Goal: Ask a question: Seek information or help from site administrators or community

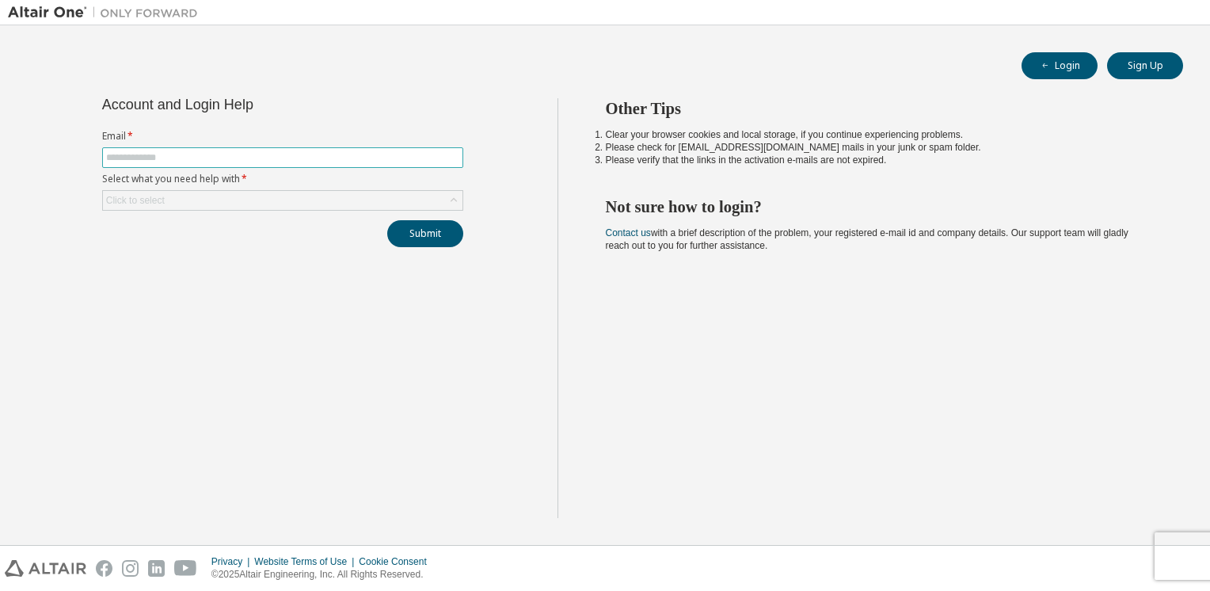
click at [418, 154] on input "text" at bounding box center [282, 157] width 353 height 13
type input "**********"
click at [341, 200] on div "Click to select" at bounding box center [282, 200] width 359 height 19
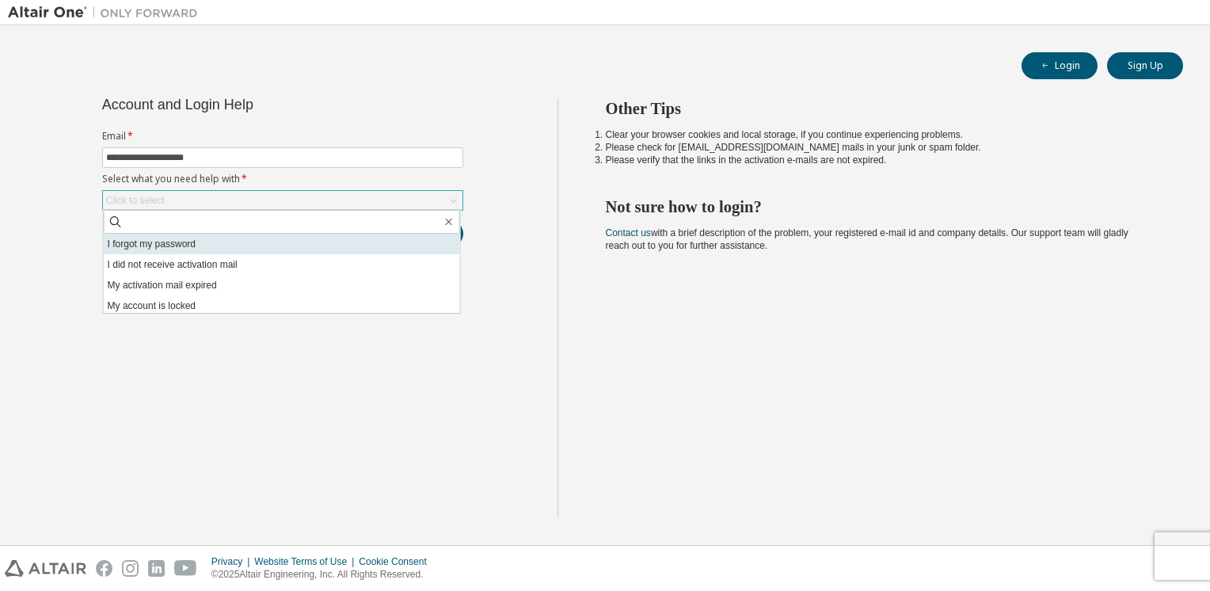
click at [285, 247] on li "I forgot my password" at bounding box center [282, 244] width 356 height 21
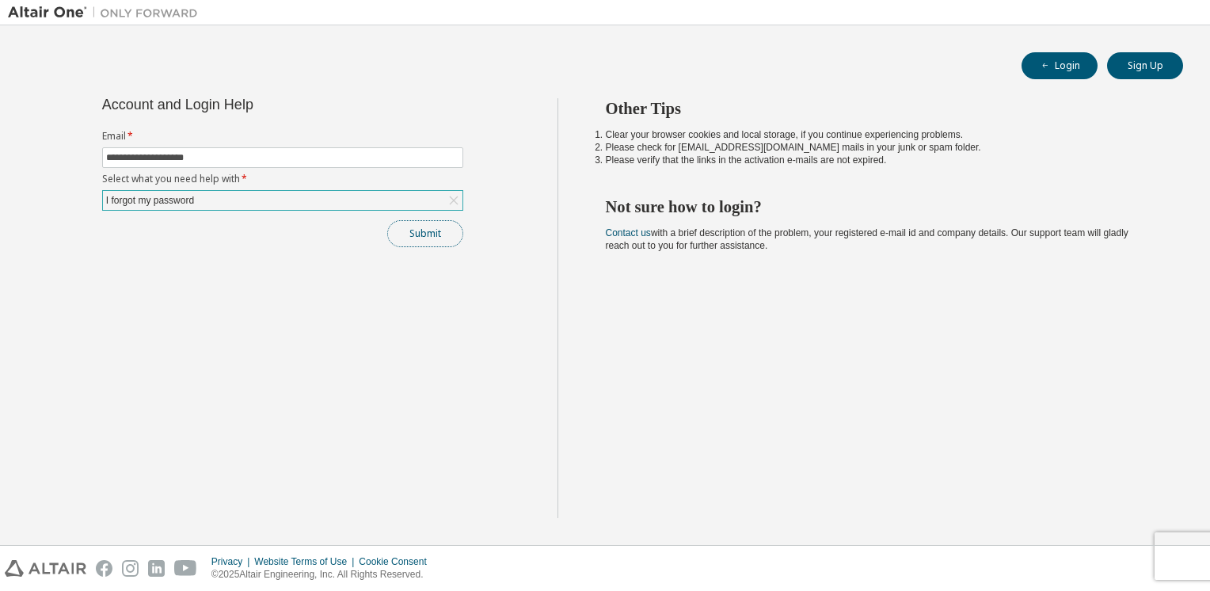
click at [396, 234] on button "Submit" at bounding box center [425, 233] width 76 height 27
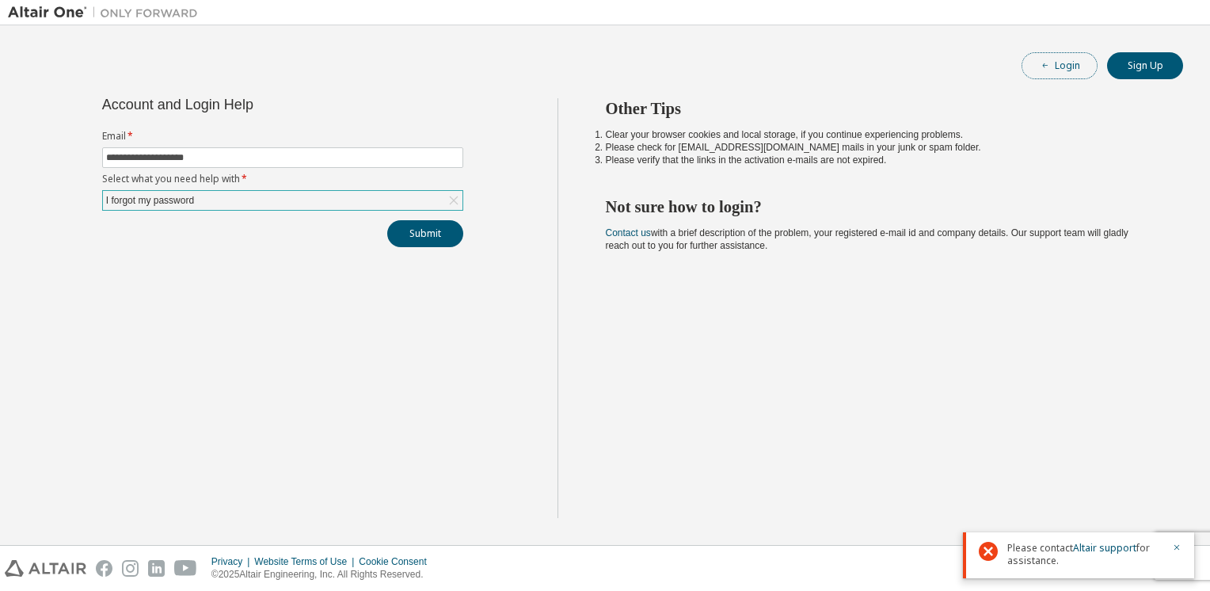
click at [1076, 60] on button "Login" at bounding box center [1059, 65] width 76 height 27
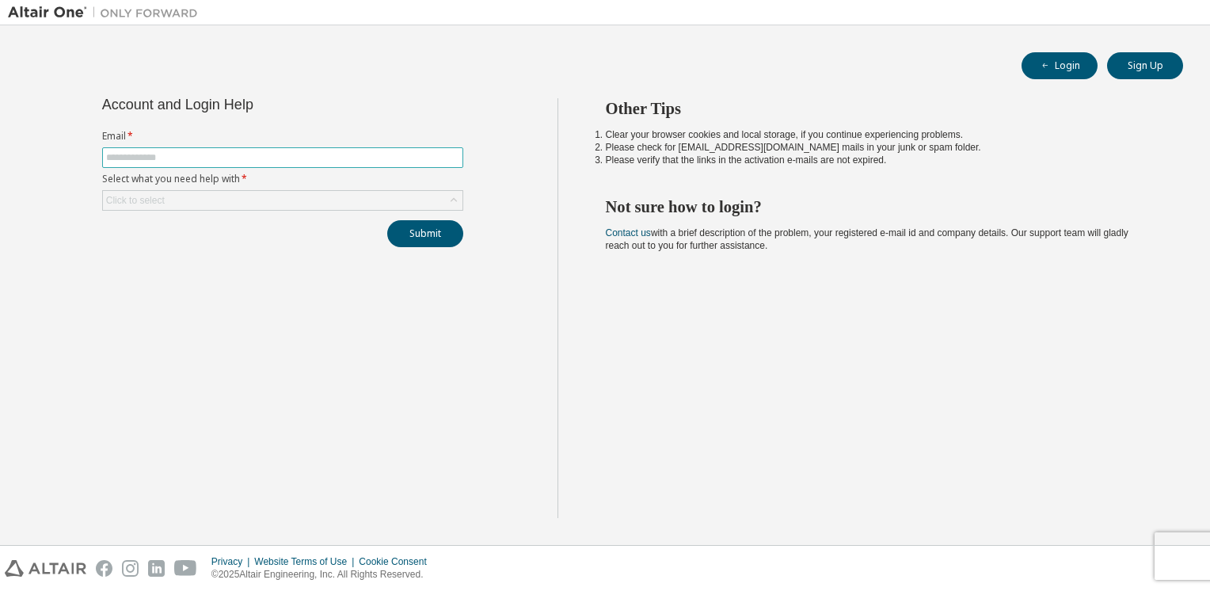
click at [256, 160] on input "text" at bounding box center [282, 157] width 353 height 13
type input "**********"
click at [230, 200] on div "Click to select" at bounding box center [282, 200] width 359 height 19
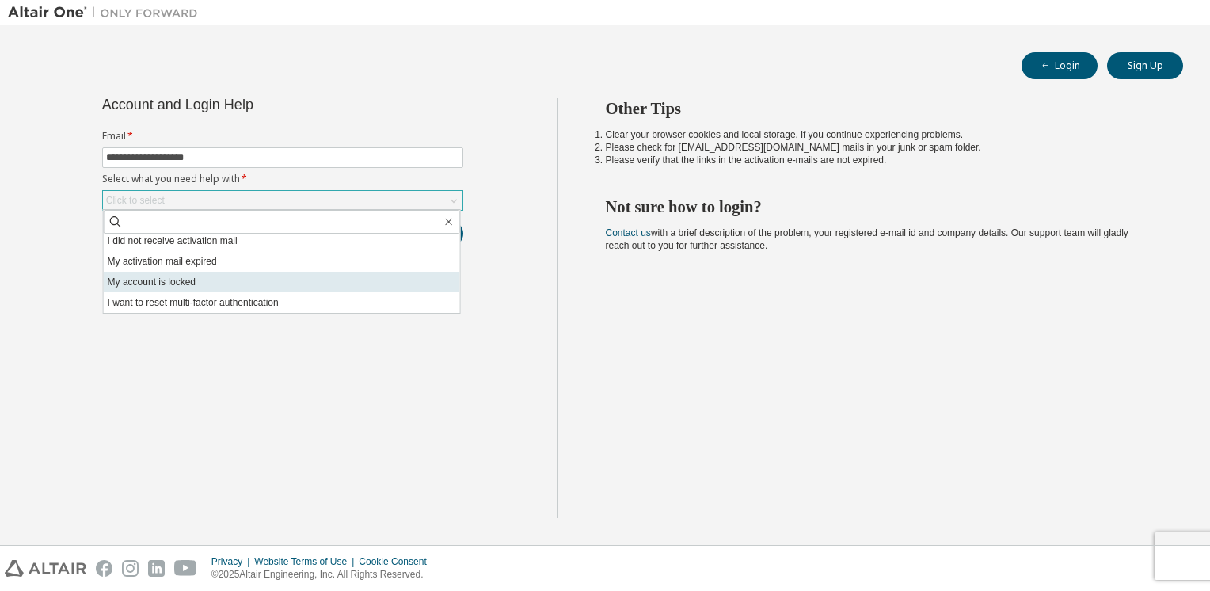
scroll to position [44, 0]
click at [168, 282] on li "I want to reset multi-factor authentication" at bounding box center [282, 282] width 356 height 21
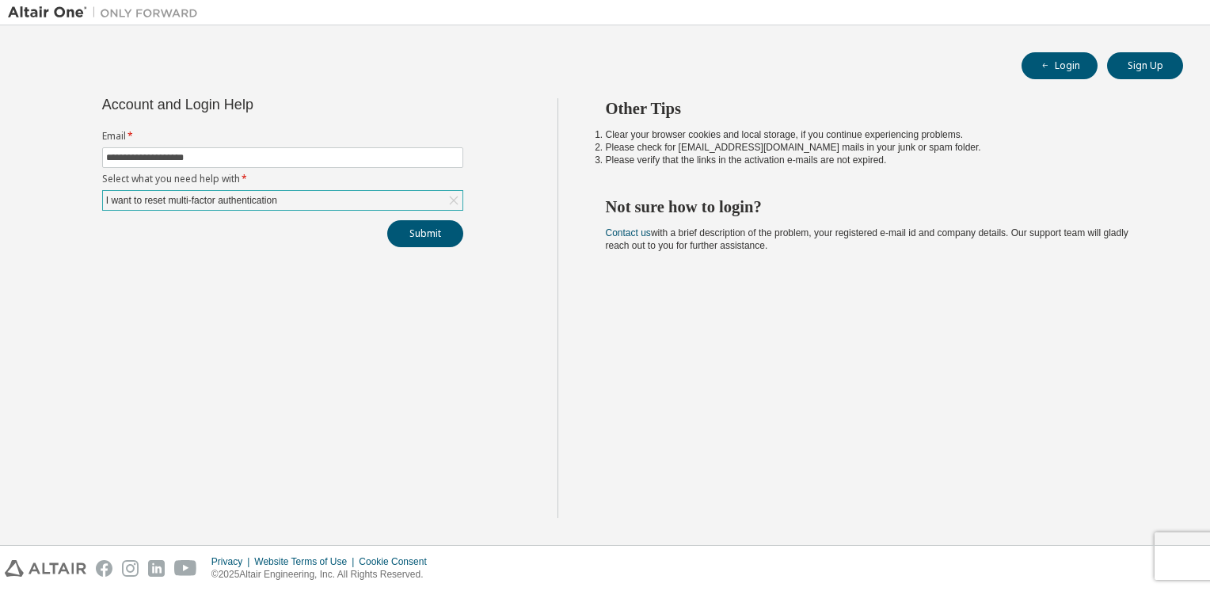
click at [224, 188] on form "**********" at bounding box center [282, 170] width 361 height 81
click at [225, 195] on div "I want to reset multi-factor authentication" at bounding box center [192, 200] width 176 height 17
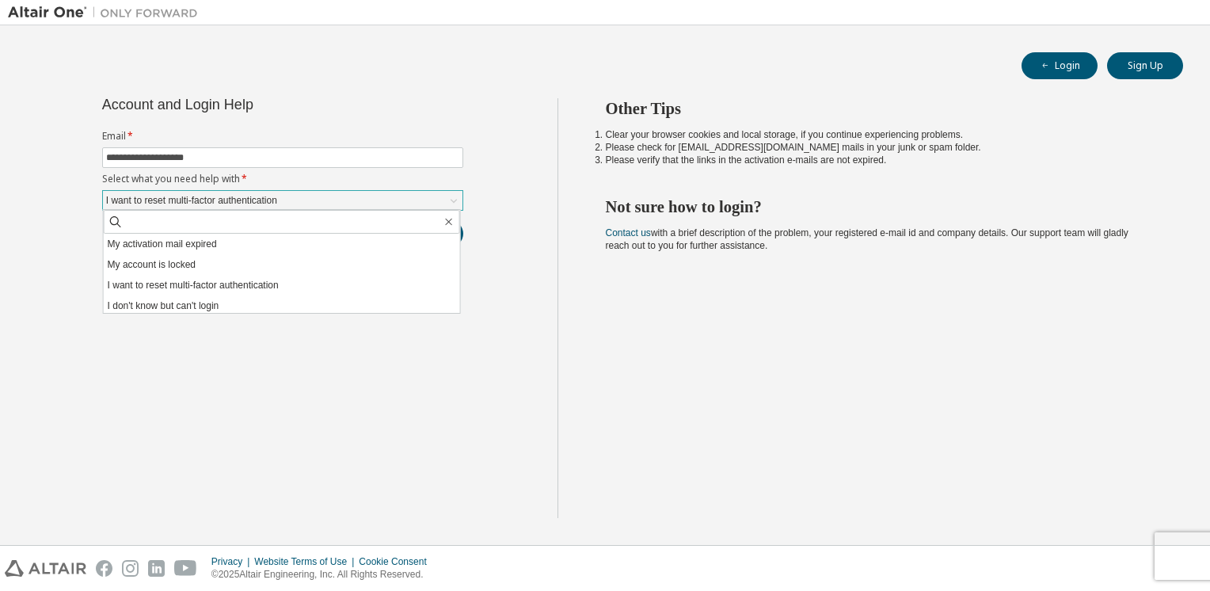
scroll to position [43, 0]
click at [185, 262] on li "My account is locked" at bounding box center [282, 263] width 356 height 21
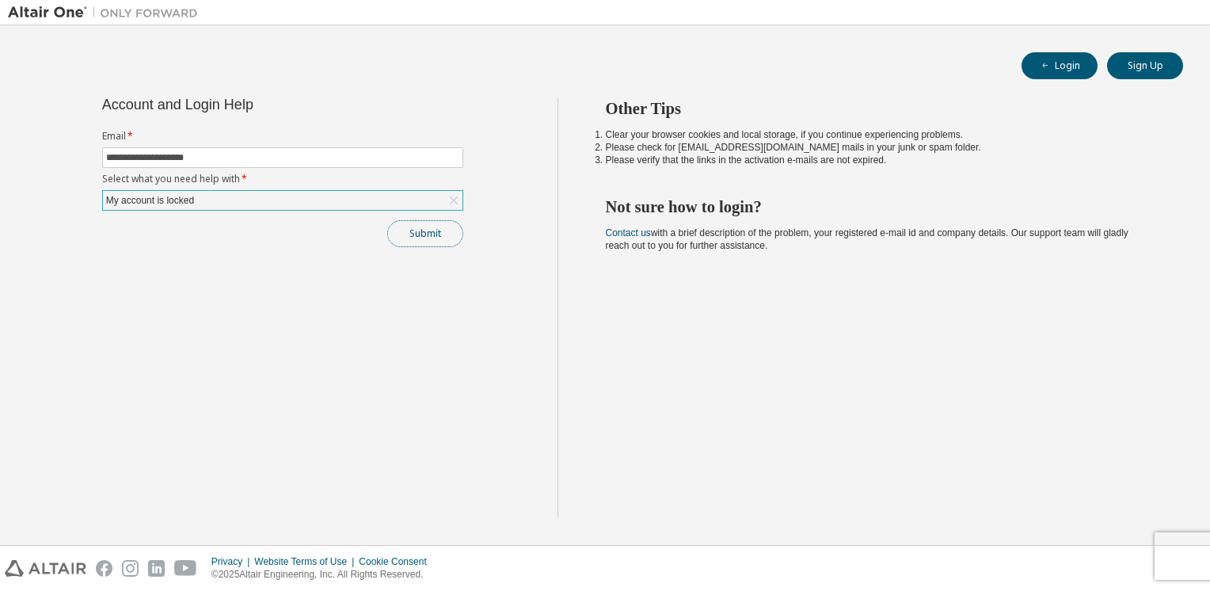
click at [412, 235] on button "Submit" at bounding box center [425, 233] width 76 height 27
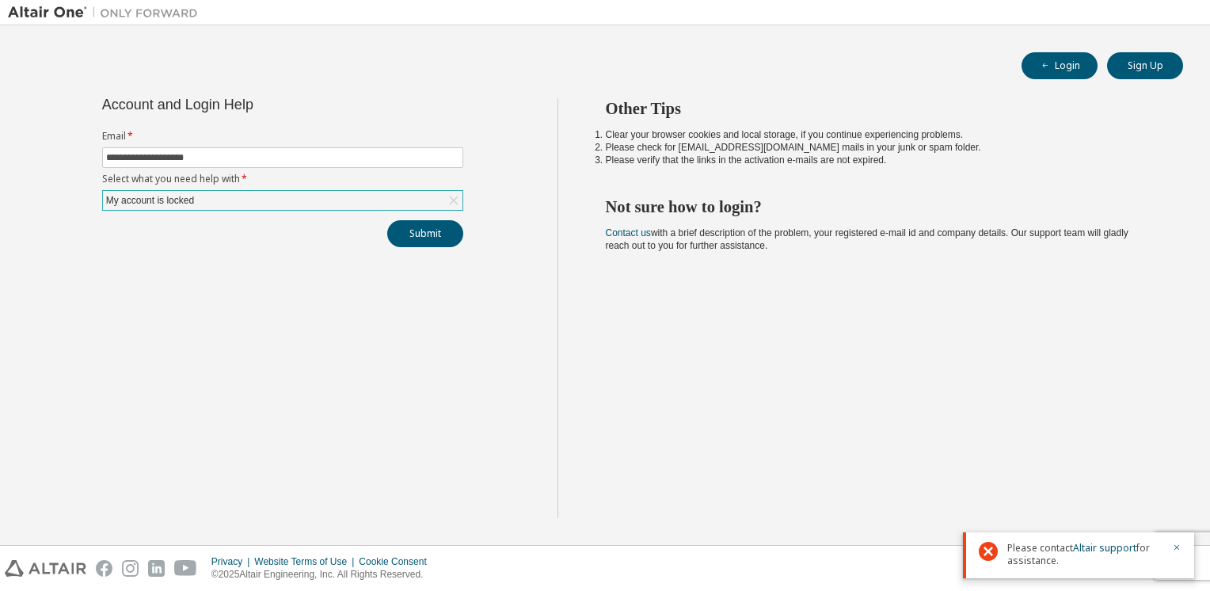
click at [1051, 553] on span "Please contact Altair support for assistance." at bounding box center [1084, 554] width 155 height 25
